Goal: Transaction & Acquisition: Subscribe to service/newsletter

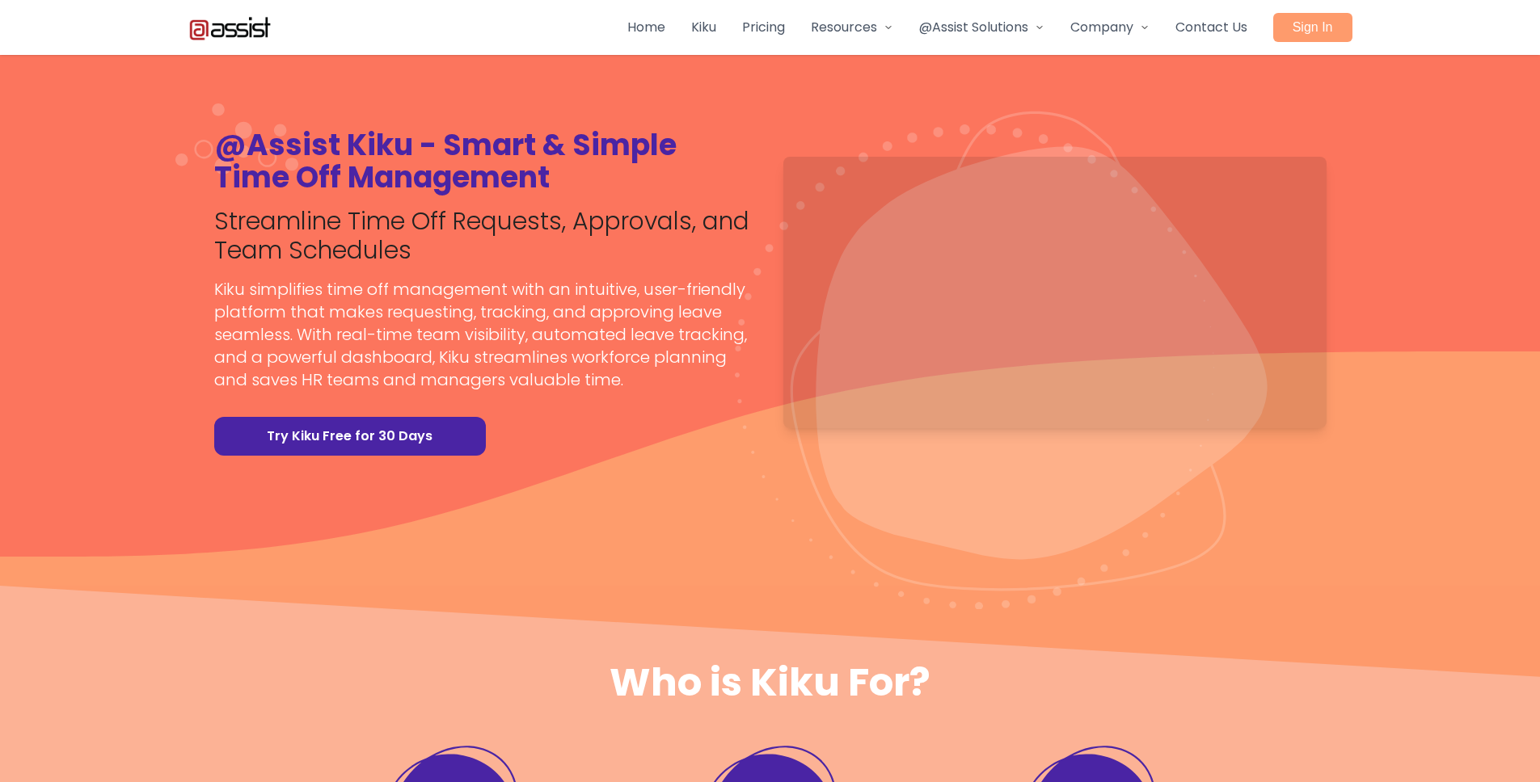
click at [742, 27] on link "Pricing" at bounding box center [763, 27] width 43 height 19
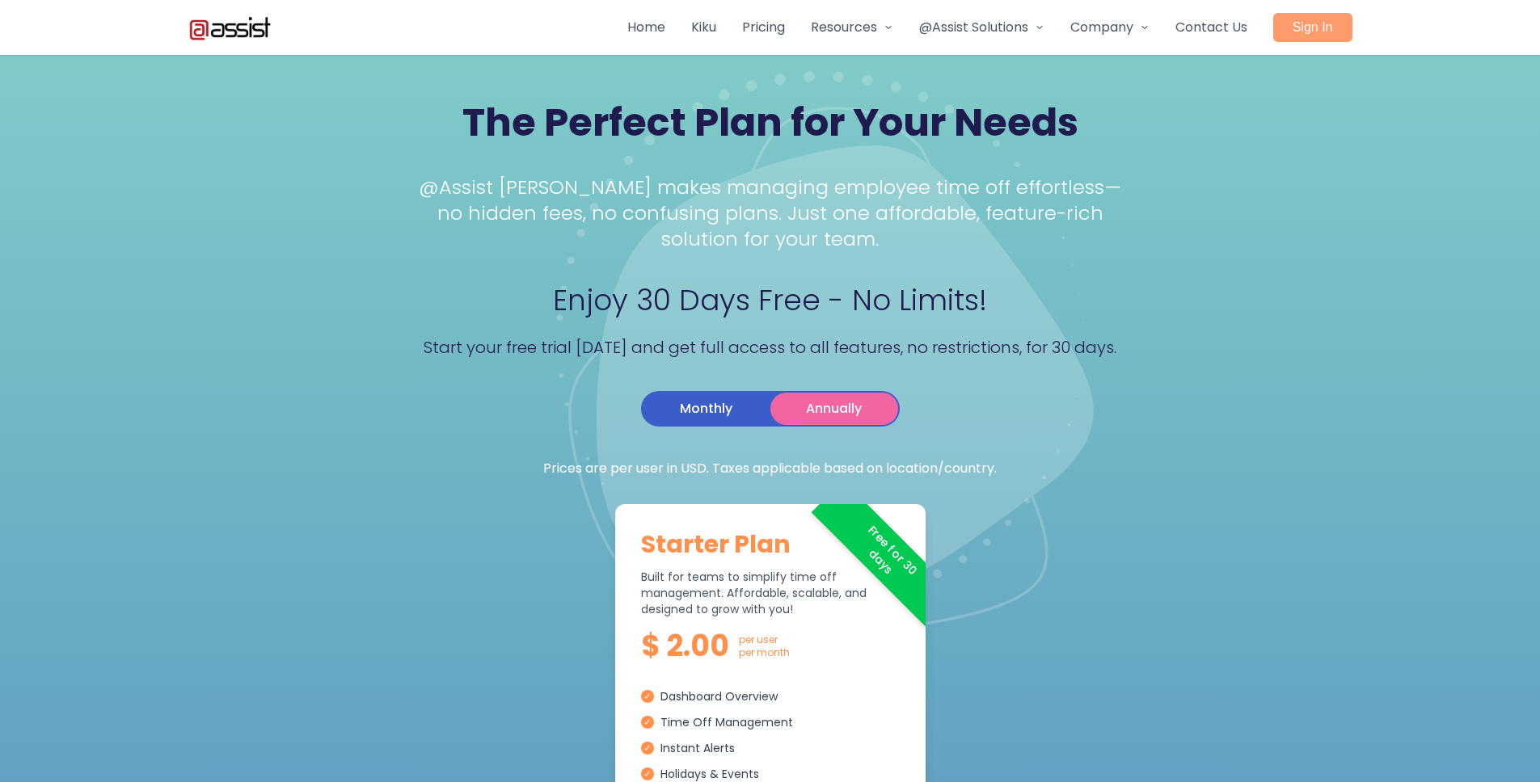
click at [643, 29] on link "Home" at bounding box center [646, 27] width 38 height 19
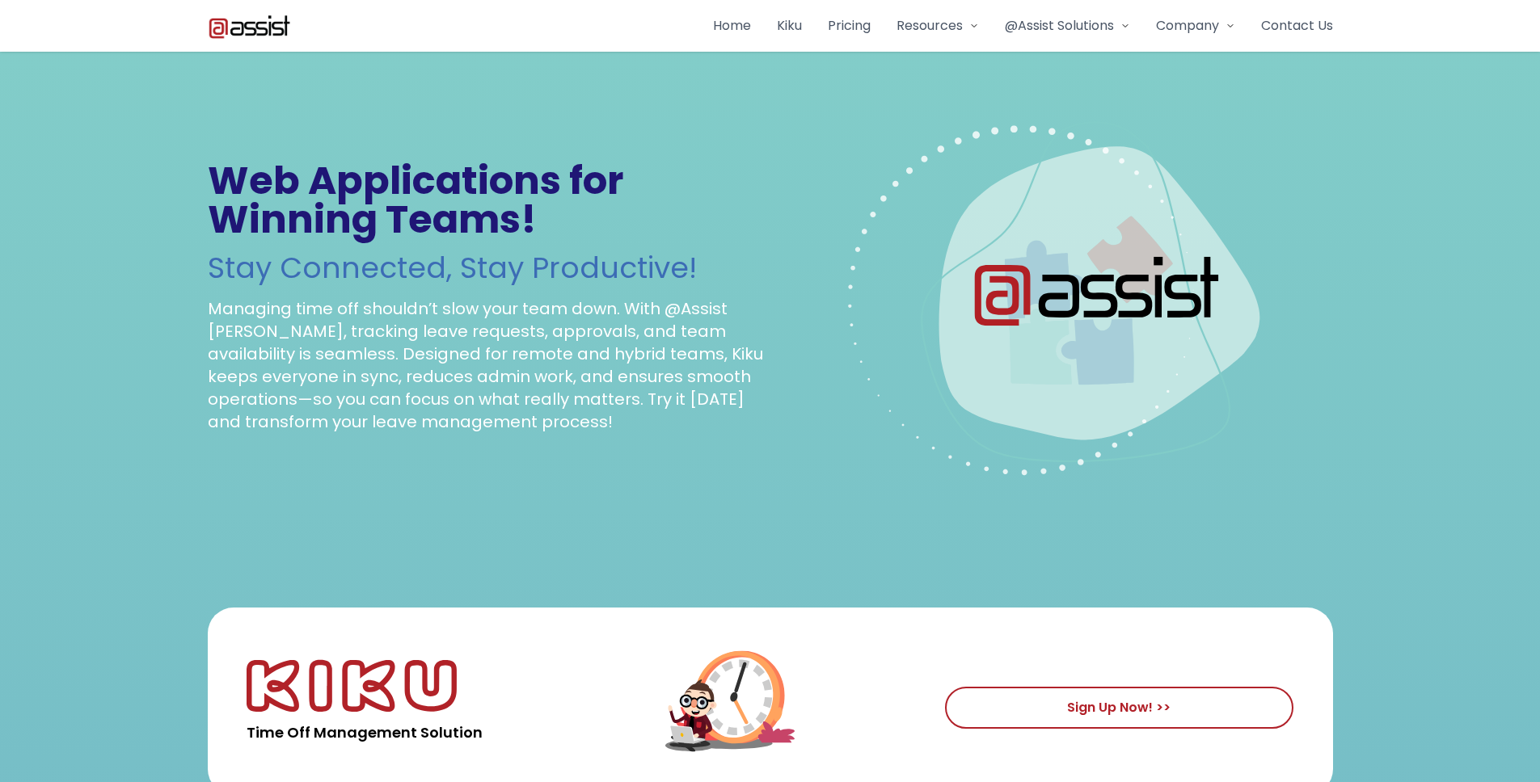
click at [719, 28] on link "Home" at bounding box center [732, 25] width 38 height 19
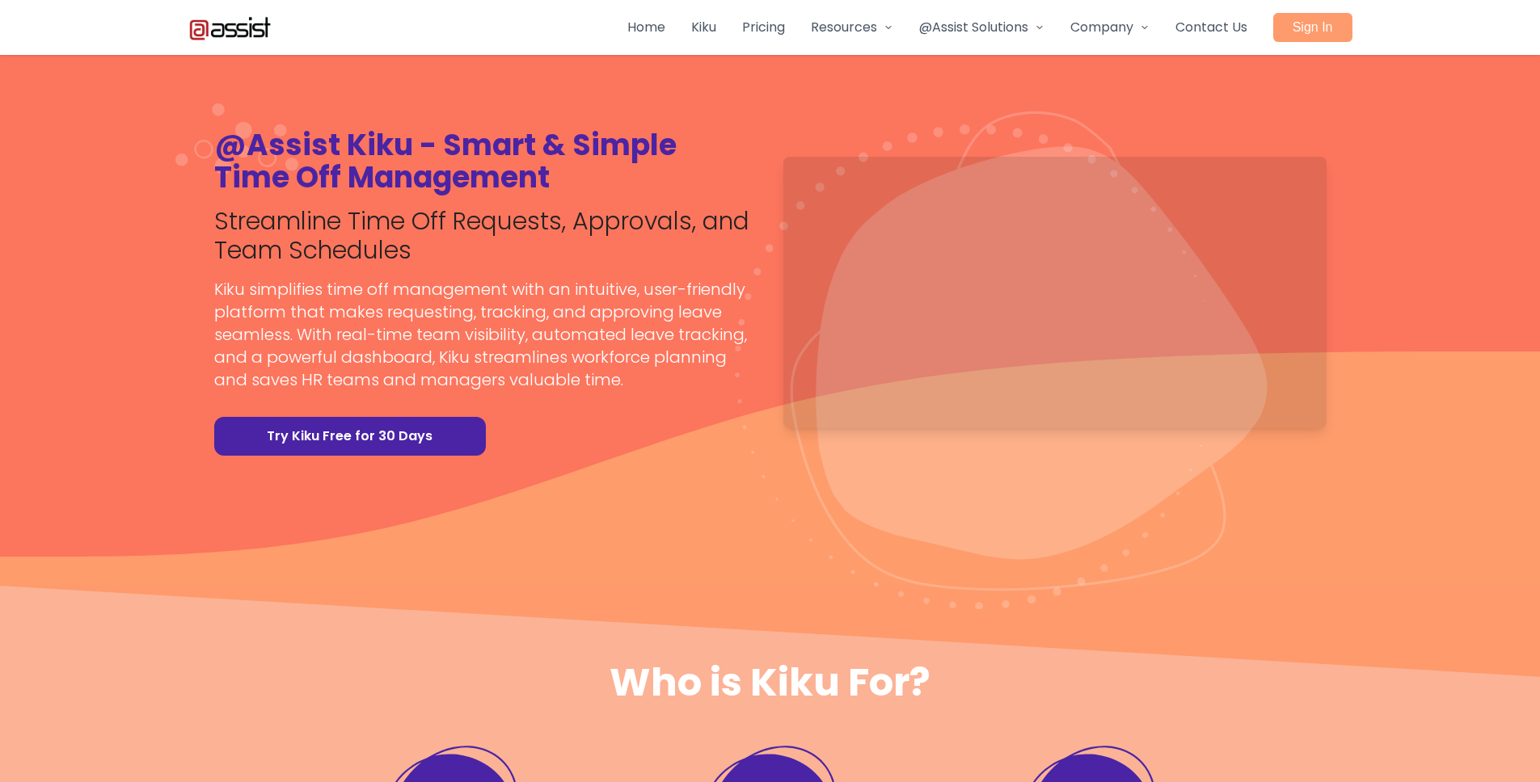
click at [302, 442] on link "Try Kiku Free for 30 Days" at bounding box center [350, 436] width 272 height 39
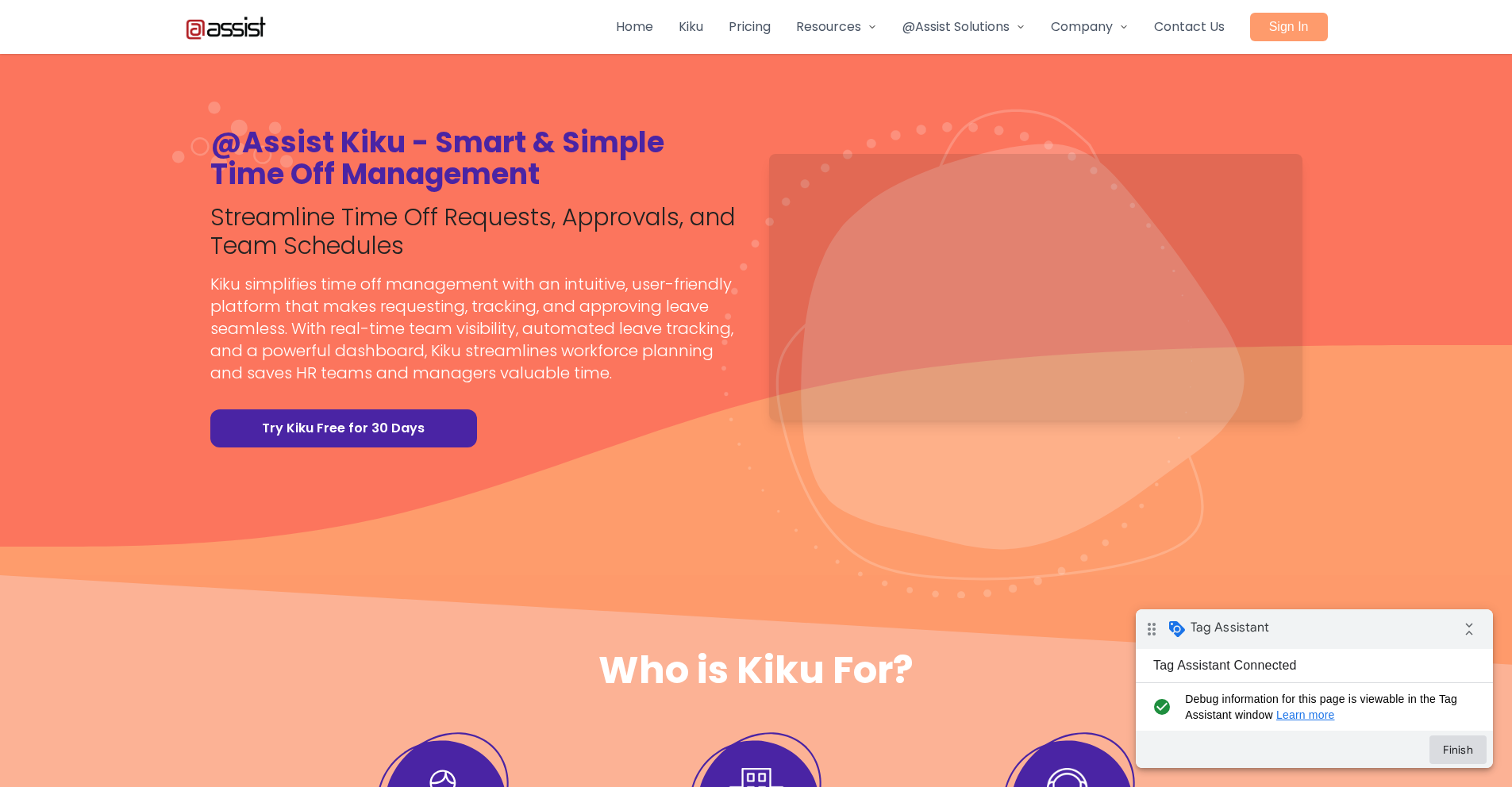
click at [1448, 755] on button "Finish" at bounding box center [1458, 749] width 57 height 28
